Goal: Task Accomplishment & Management: Complete application form

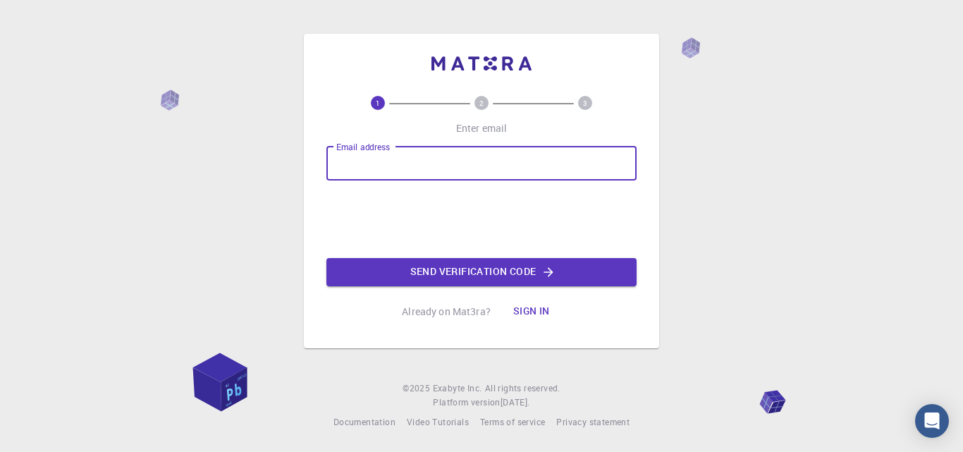
type input "[DOMAIN_NAME][EMAIL_ADDRESS][DOMAIN_NAME]"
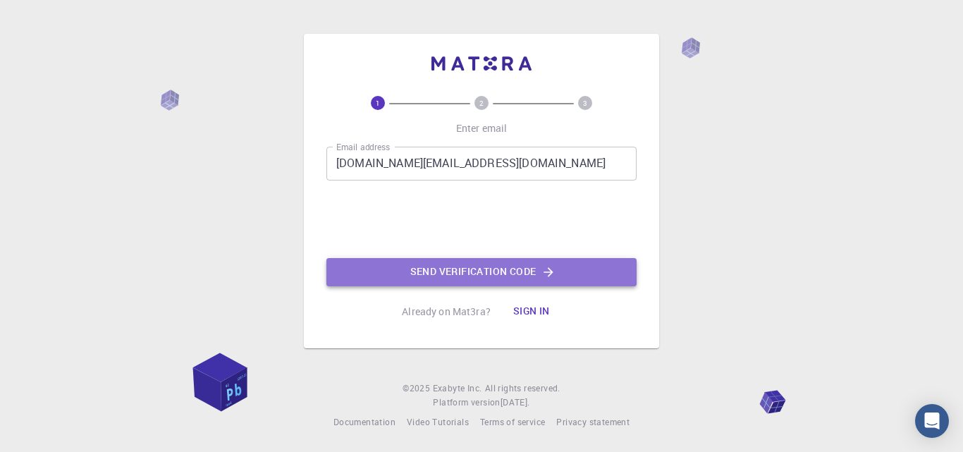
click at [417, 273] on button "Send verification code" at bounding box center [481, 272] width 310 height 28
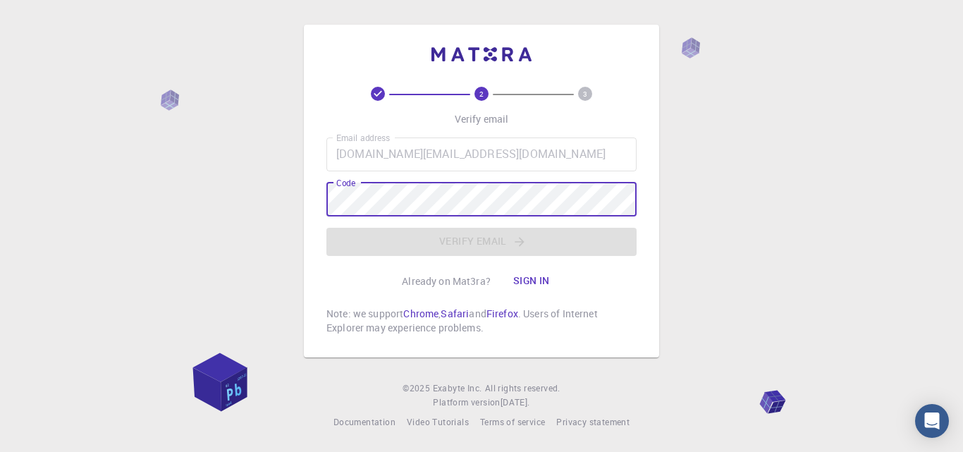
drag, startPoint x: 702, startPoint y: 14, endPoint x: 601, endPoint y: 44, distance: 106.0
click at [694, 65] on div "2 3 Verify email Email address [DOMAIN_NAME][EMAIL_ADDRESS][DOMAIN_NAME] Email …" at bounding box center [481, 226] width 963 height 452
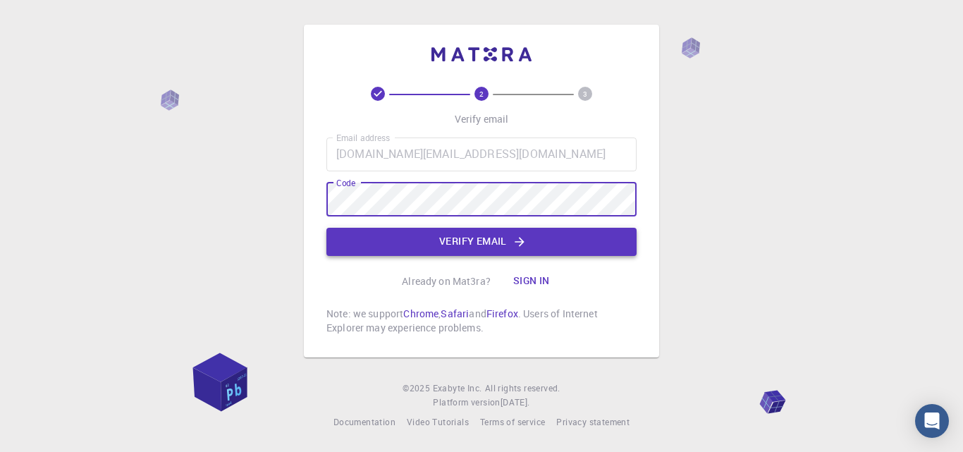
click at [370, 255] on button "Verify email" at bounding box center [481, 242] width 310 height 28
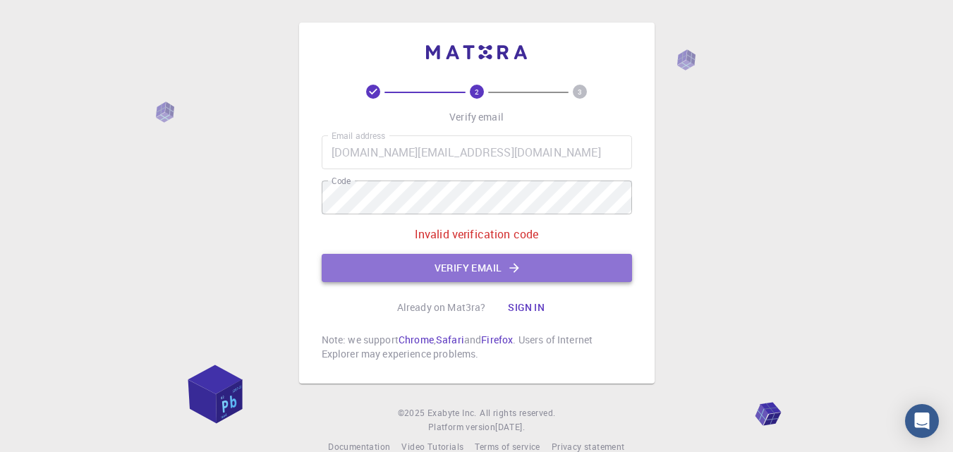
click at [501, 276] on button "Verify email" at bounding box center [477, 268] width 310 height 28
